Goal: Information Seeking & Learning: Learn about a topic

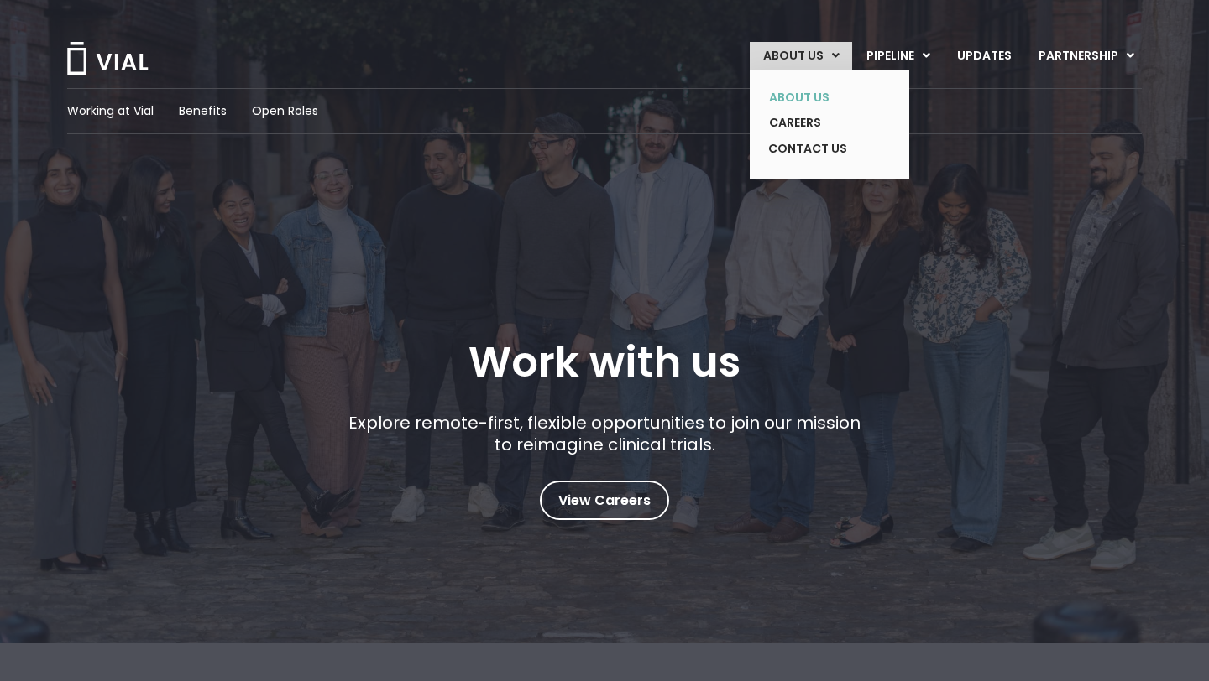
click at [810, 102] on link "ABOUT US" at bounding box center [816, 98] width 123 height 26
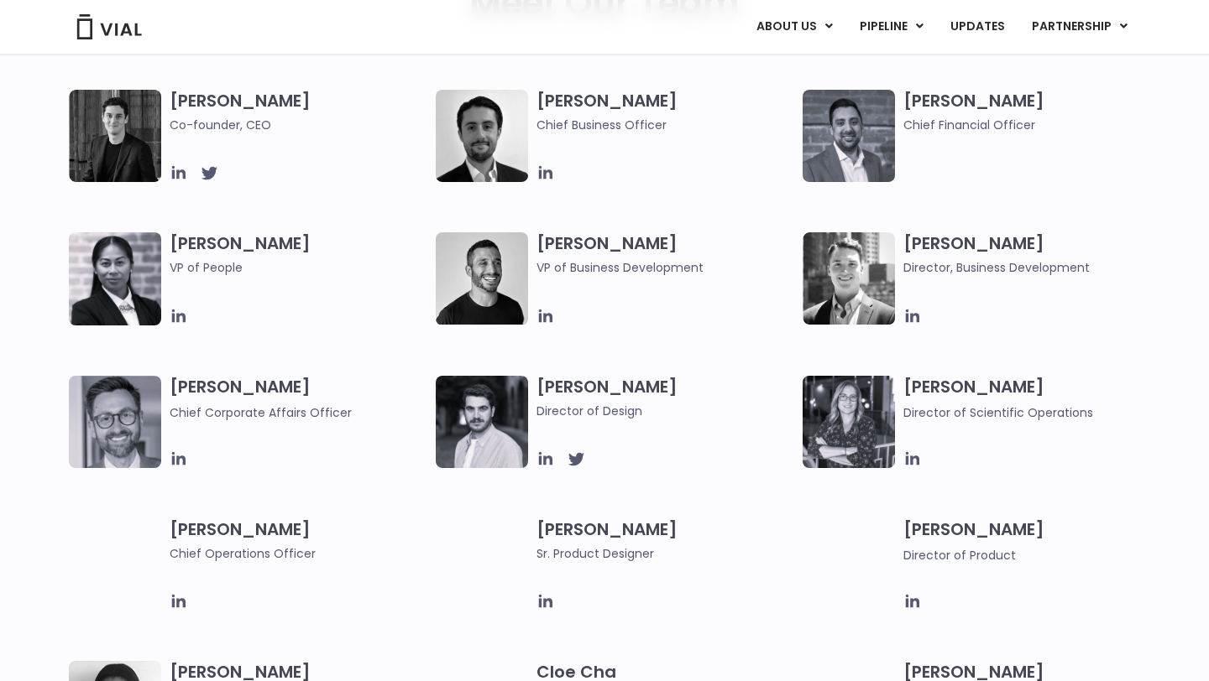
scroll to position [887, 0]
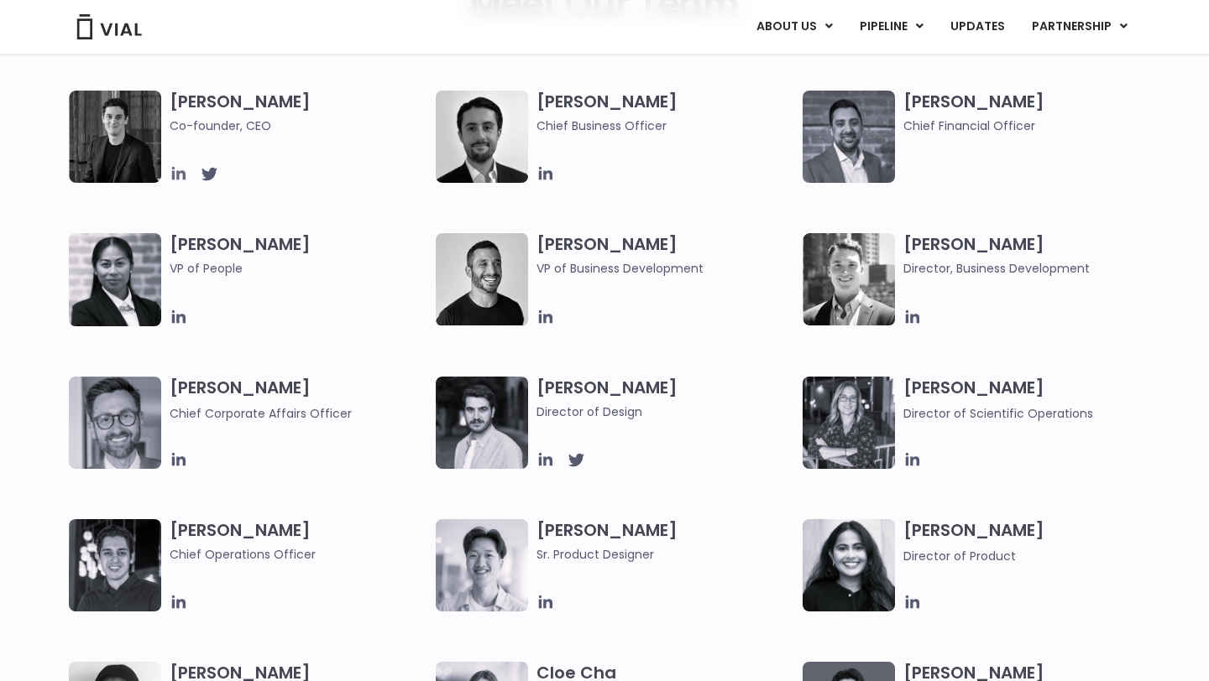
click at [179, 180] on icon at bounding box center [178, 173] width 13 height 13
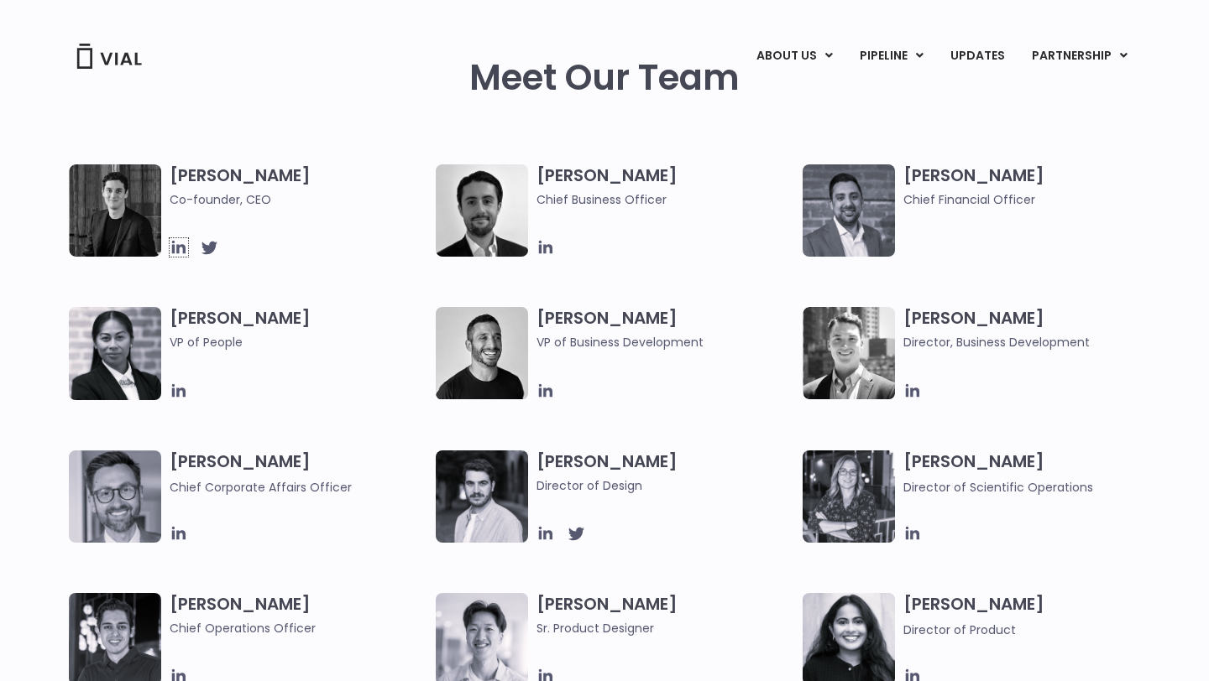
scroll to position [0, 0]
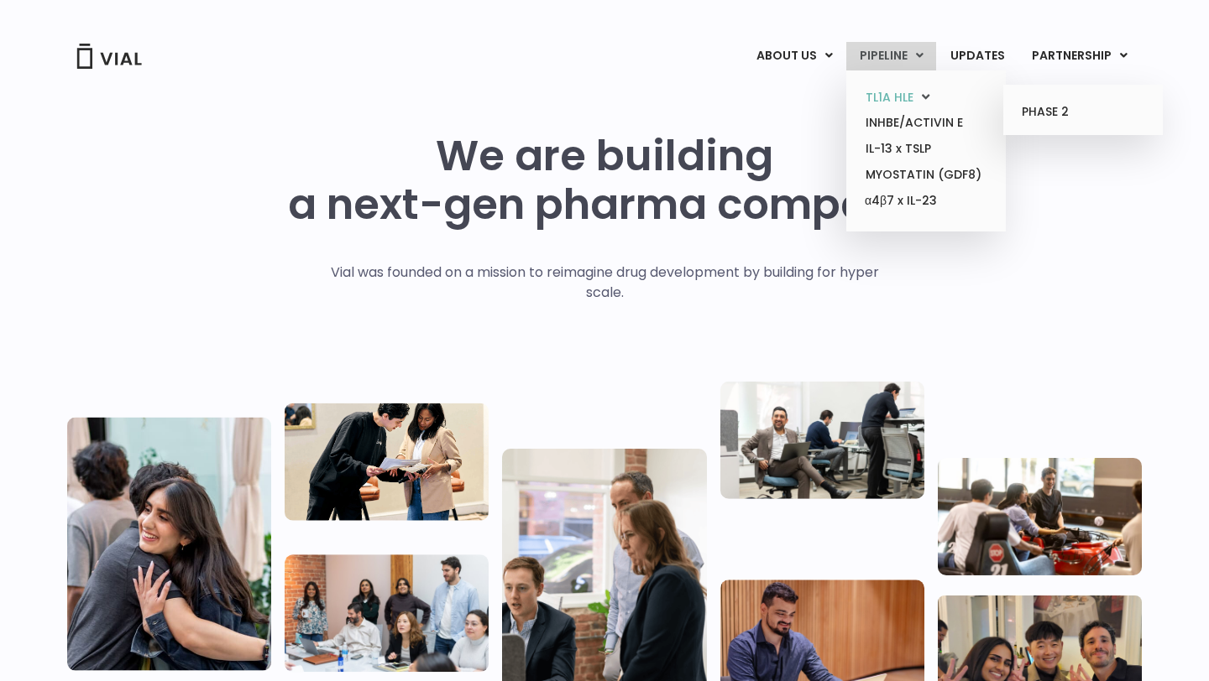
click at [912, 92] on link "TL1A HLE" at bounding box center [925, 98] width 147 height 26
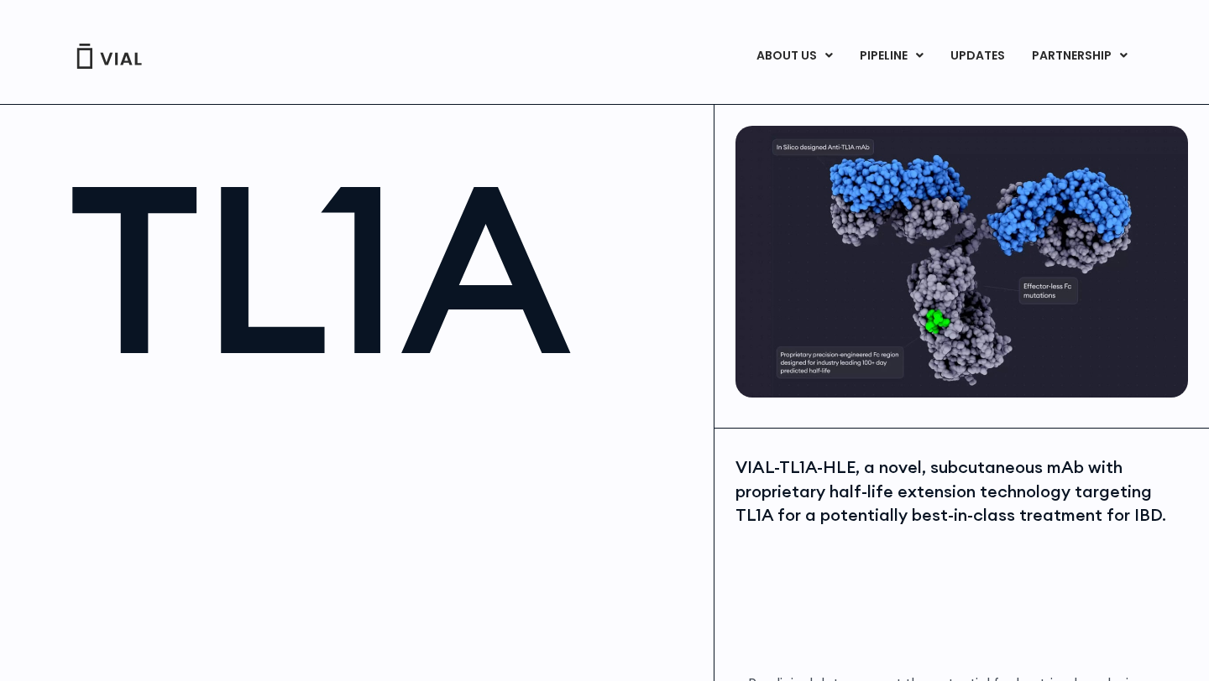
click at [935, 253] on img at bounding box center [961, 262] width 452 height 272
click at [850, 169] on img at bounding box center [961, 262] width 452 height 272
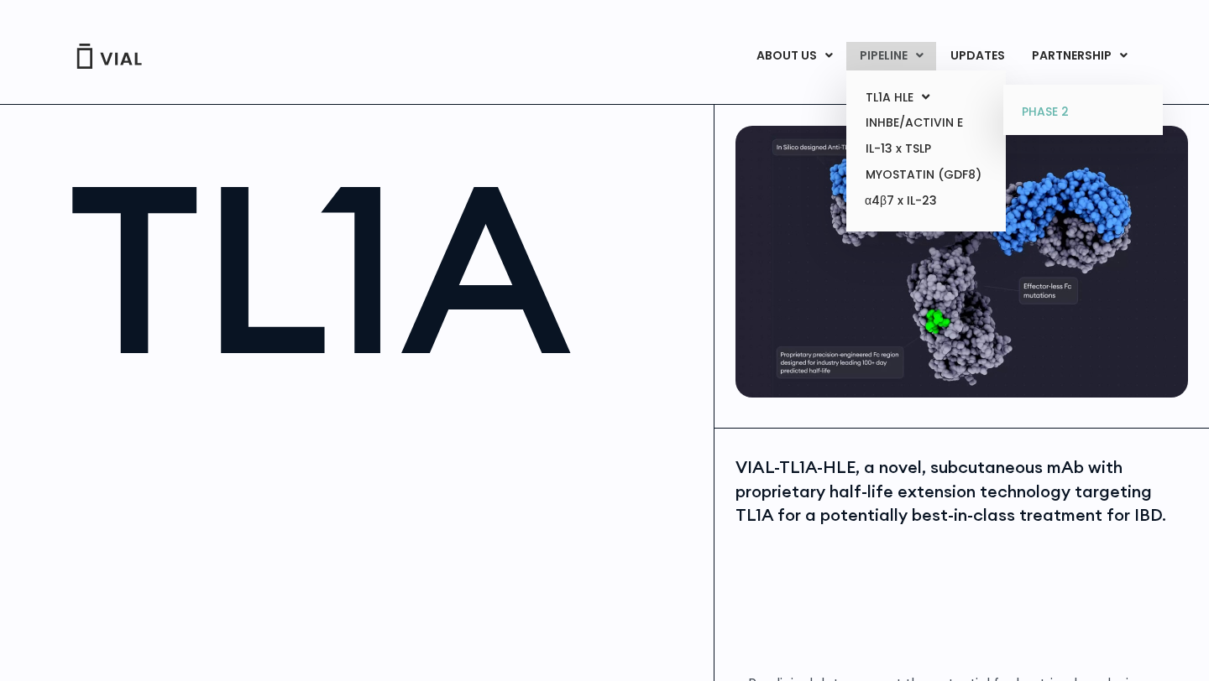
click at [1053, 112] on link "PHASE 2" at bounding box center [1082, 112] width 147 height 27
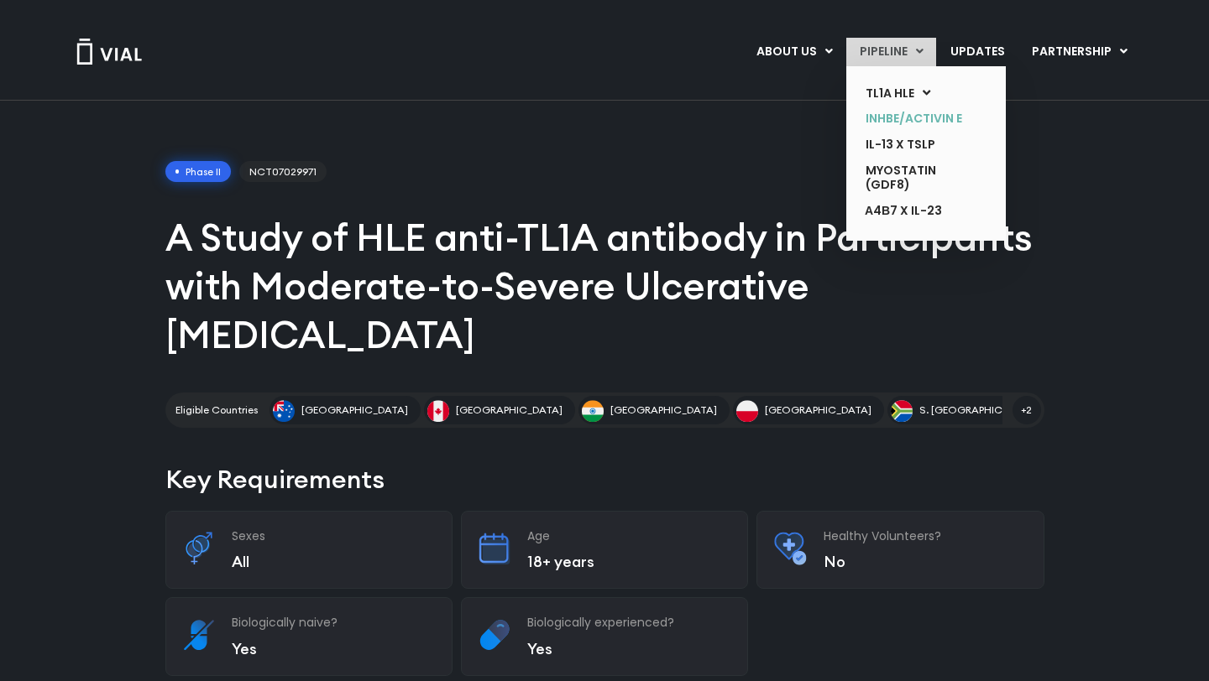
click at [911, 125] on link "INHBE/ACTIVIN E" at bounding box center [913, 119] width 123 height 26
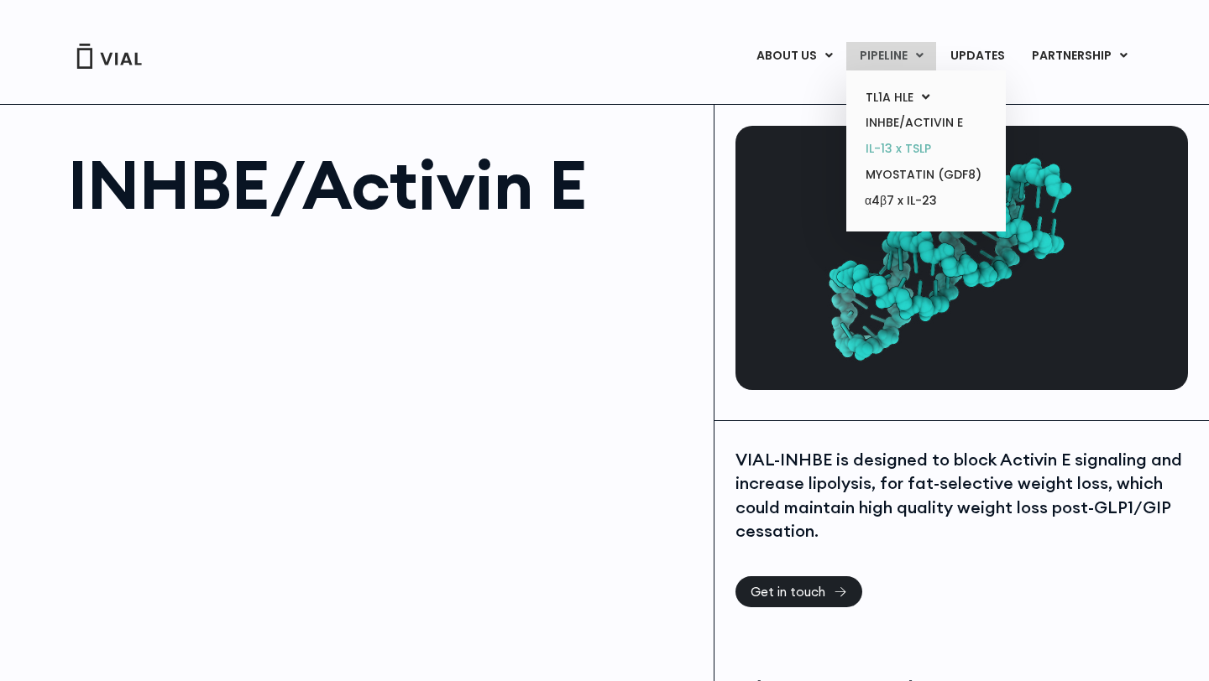
click at [916, 149] on link "IL-13 x TSLP" at bounding box center [925, 149] width 147 height 26
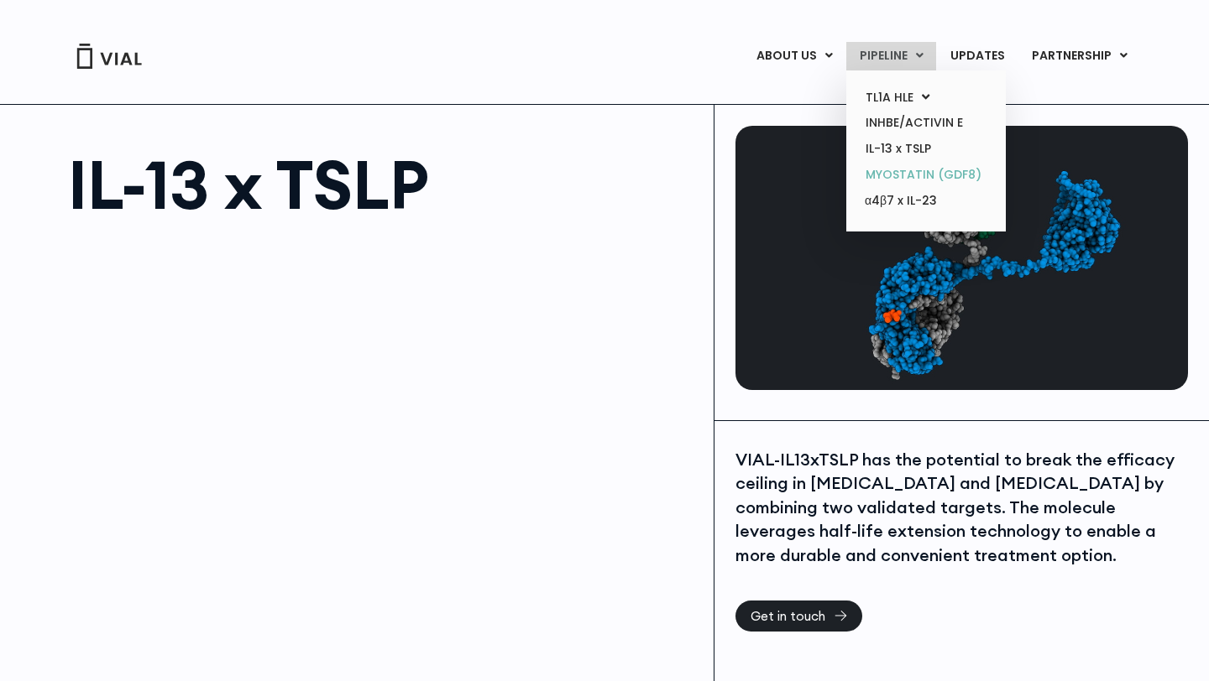
click at [927, 182] on link "MYOSTATIN (GDF8)" at bounding box center [925, 175] width 147 height 26
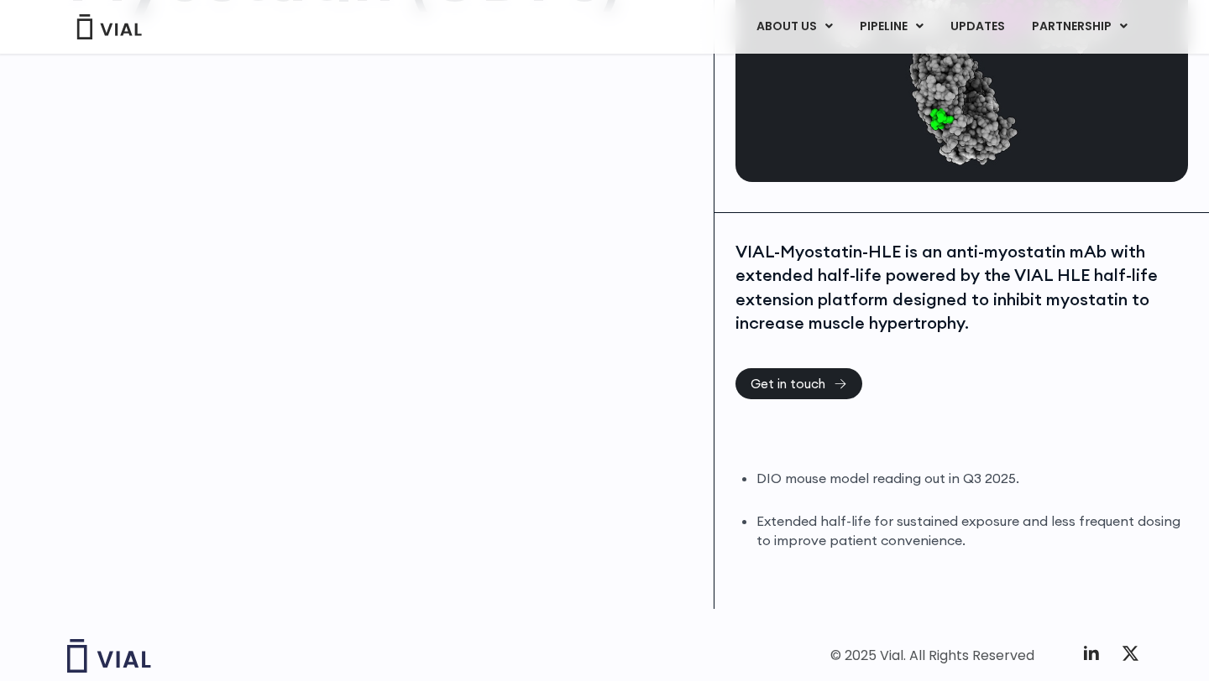
scroll to position [299, 0]
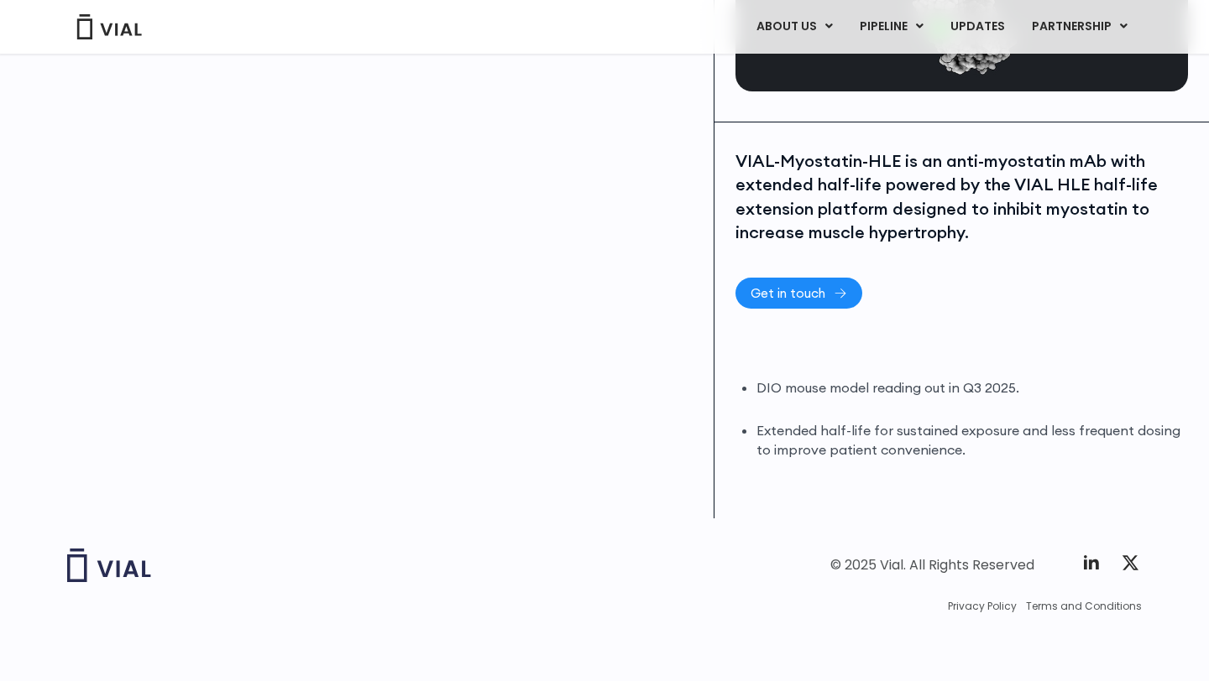
click at [801, 290] on span "Get in touch" at bounding box center [787, 293] width 75 height 13
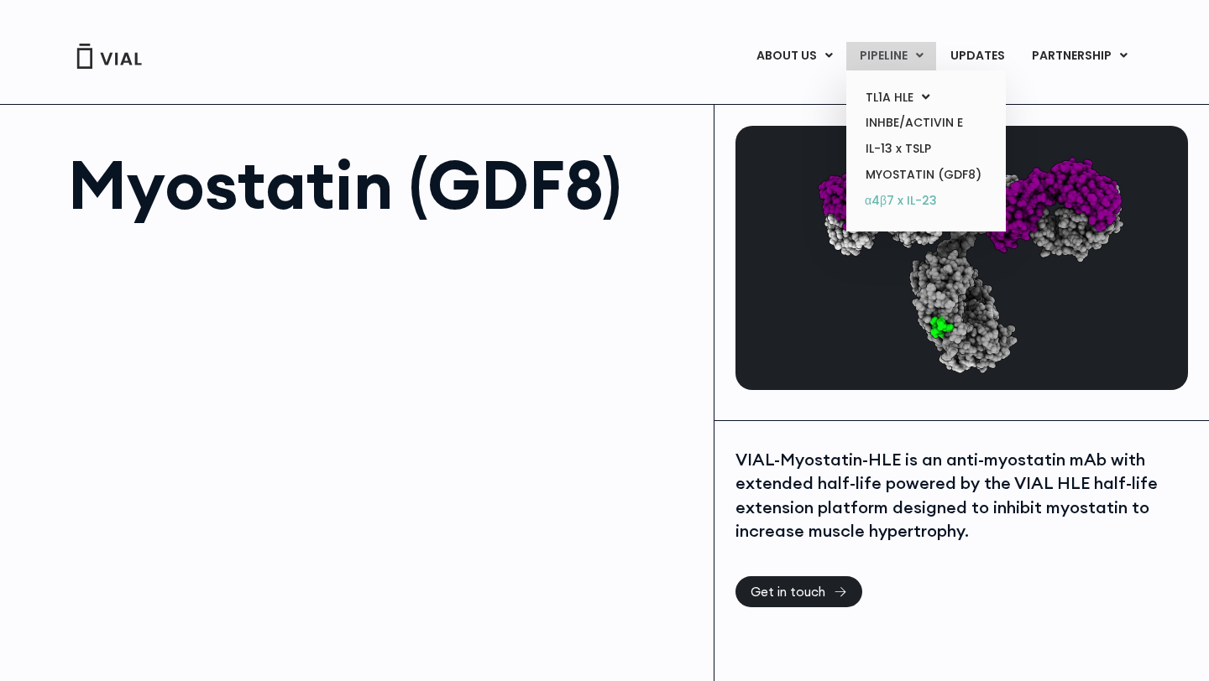
click at [906, 200] on link "α4β7 x IL-23" at bounding box center [925, 201] width 147 height 27
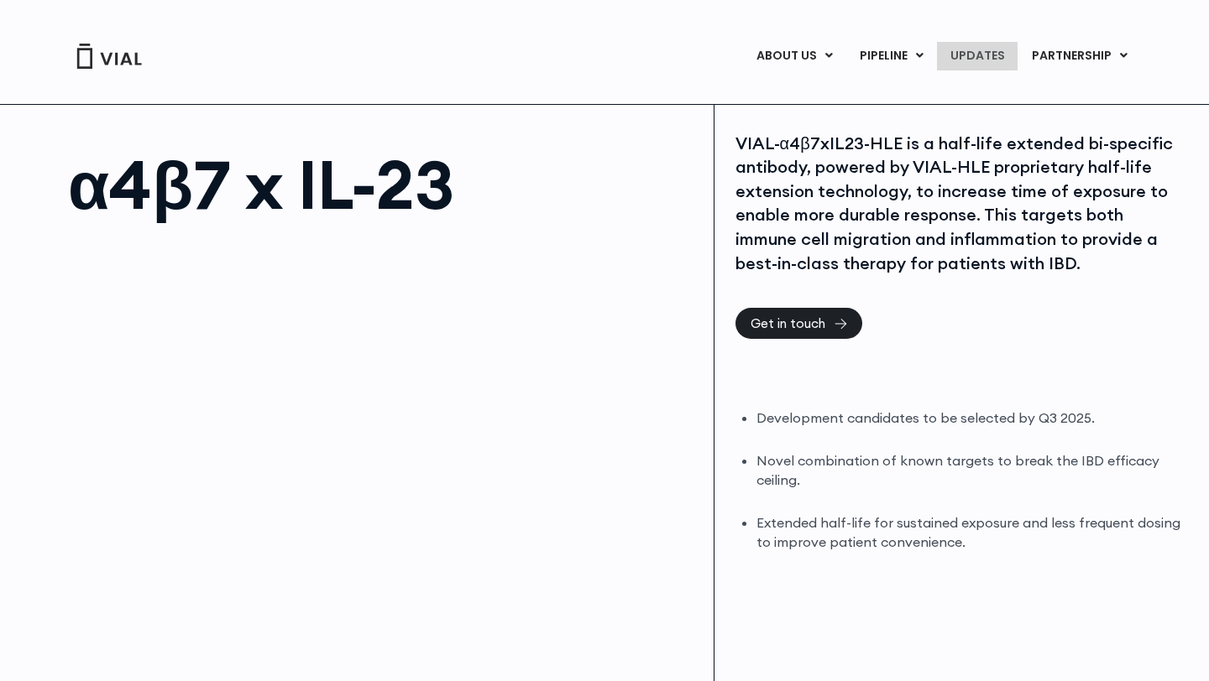
click at [984, 61] on link "UPDATES" at bounding box center [977, 56] width 81 height 29
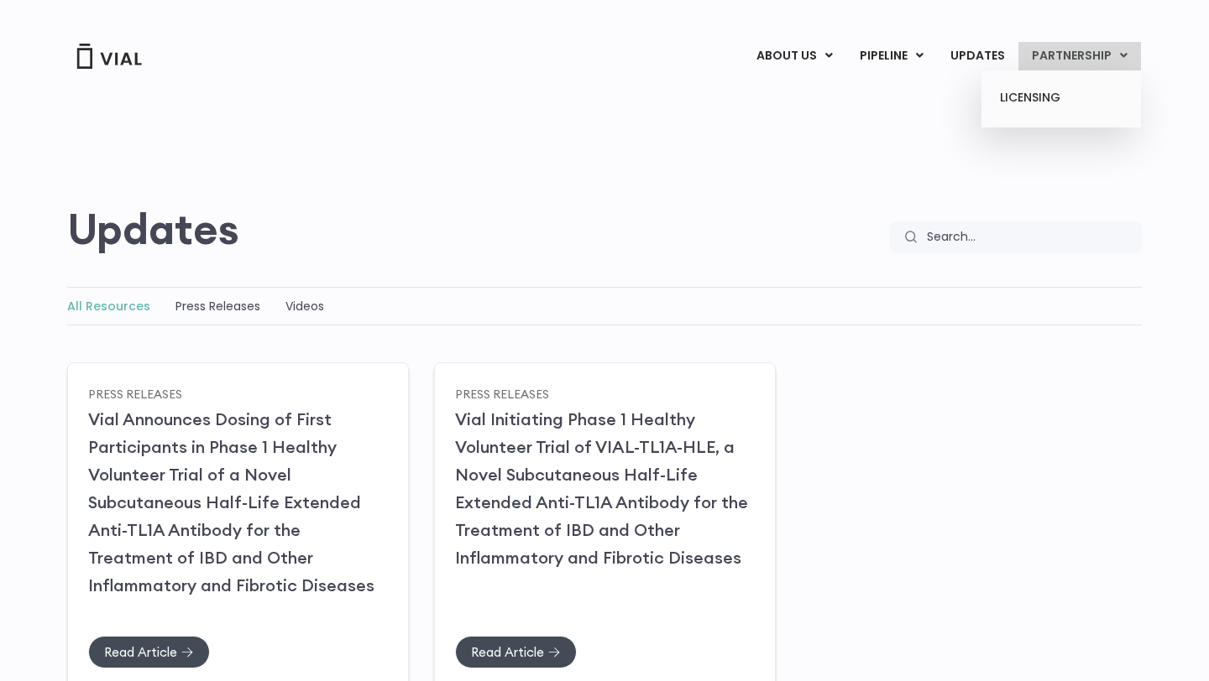
click at [1054, 67] on link "PARTNERSHIP" at bounding box center [1079, 56] width 123 height 29
click at [1037, 110] on link "LICENSING" at bounding box center [1060, 98] width 147 height 27
